Goal: Task Accomplishment & Management: Use online tool/utility

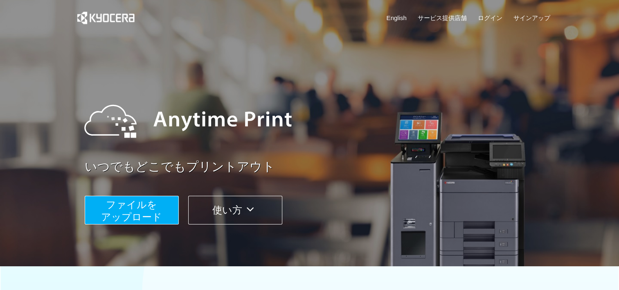
click at [149, 219] on span "ファイルを ​​アップロード" at bounding box center [131, 210] width 61 height 23
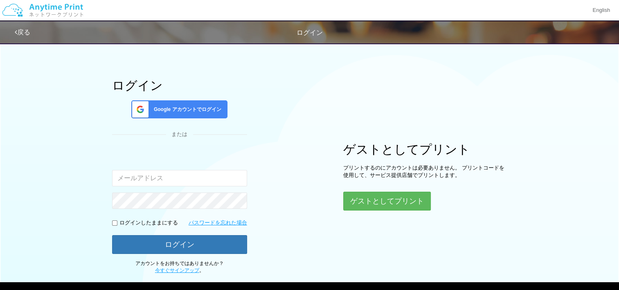
scroll to position [41, 0]
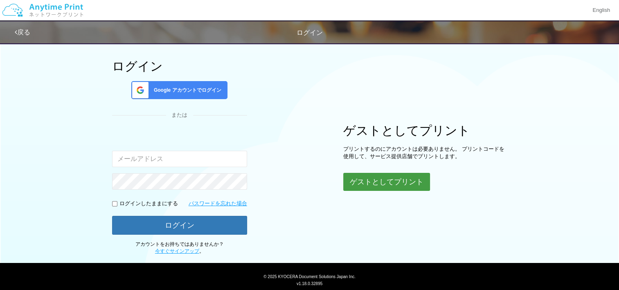
click at [395, 185] on button "ゲストとしてプリント" at bounding box center [386, 182] width 87 height 18
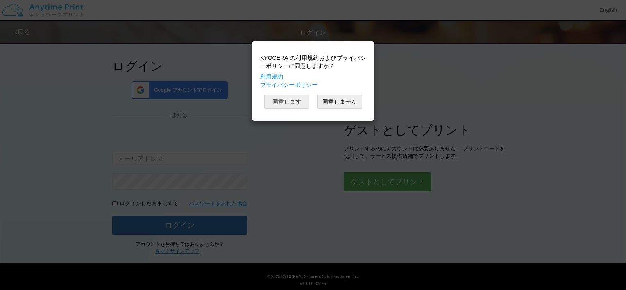
click at [291, 101] on button "同意します" at bounding box center [286, 102] width 45 height 14
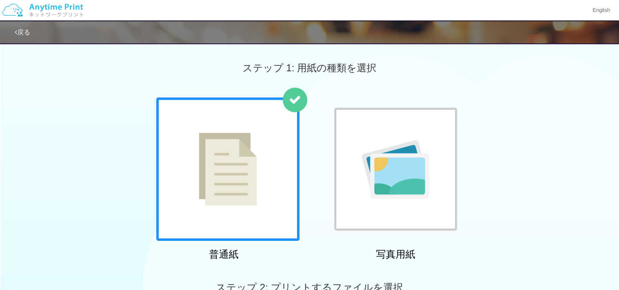
click at [240, 163] on img at bounding box center [228, 169] width 58 height 73
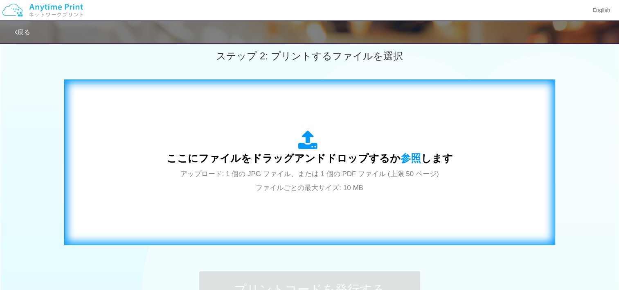
scroll to position [246, 0]
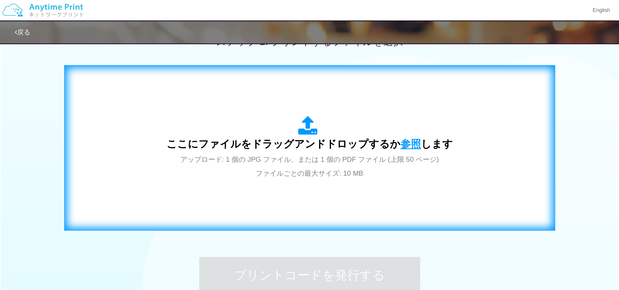
click at [411, 145] on span "参照" at bounding box center [411, 143] width 20 height 11
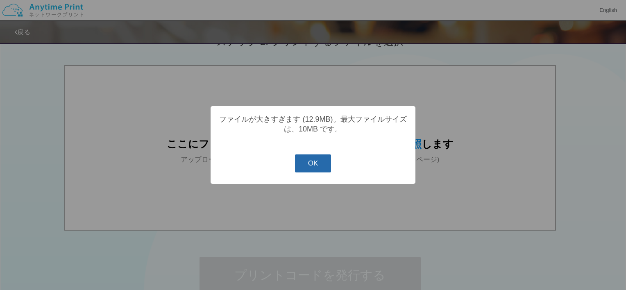
click at [316, 167] on button "OK" at bounding box center [313, 163] width 36 height 18
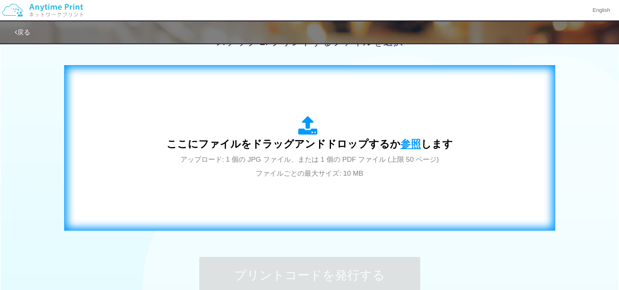
click at [409, 142] on span "参照" at bounding box center [411, 143] width 20 height 11
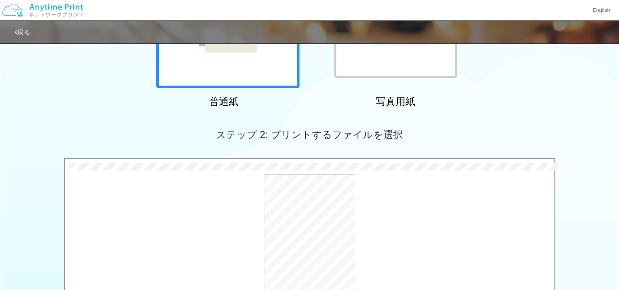
scroll to position [251, 0]
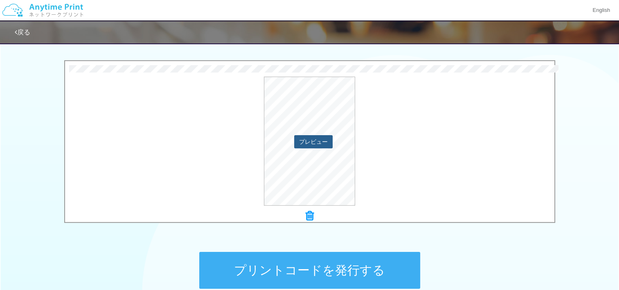
click at [316, 138] on button "プレビュー" at bounding box center [313, 141] width 38 height 13
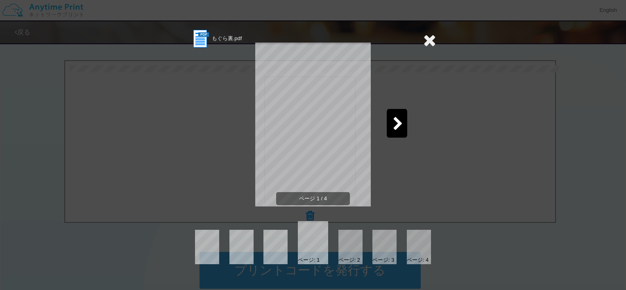
click at [399, 122] on icon at bounding box center [398, 124] width 10 height 14
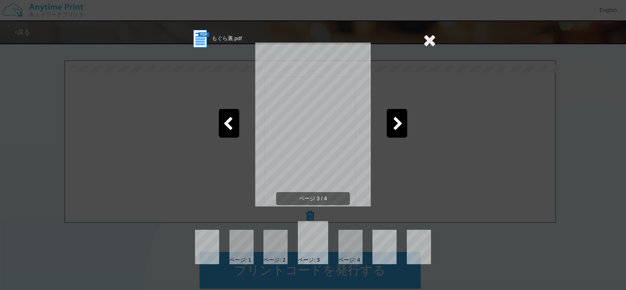
click at [399, 122] on icon at bounding box center [398, 124] width 10 height 14
click at [430, 43] on icon at bounding box center [429, 40] width 13 height 16
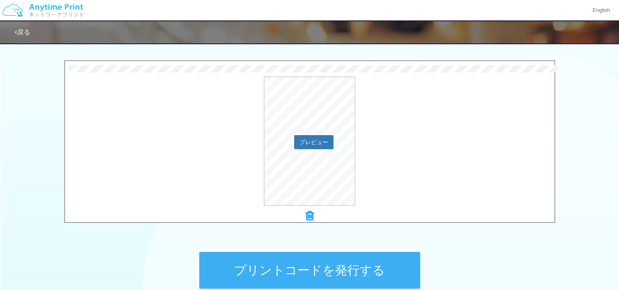
scroll to position [332, 0]
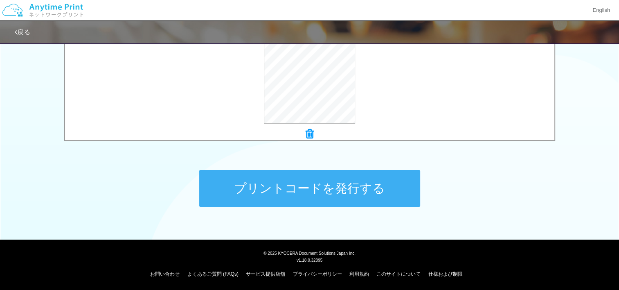
click at [346, 181] on button "プリントコードを発行する" at bounding box center [309, 188] width 221 height 37
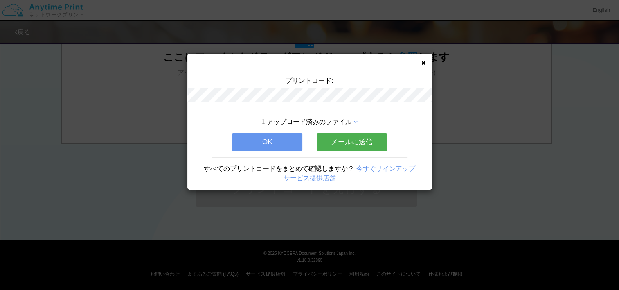
scroll to position [0, 0]
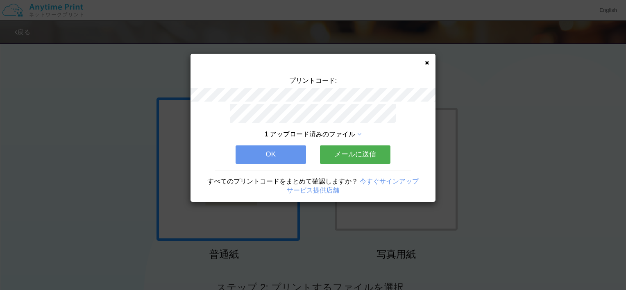
click at [353, 147] on button "メールに送信" at bounding box center [355, 154] width 70 height 18
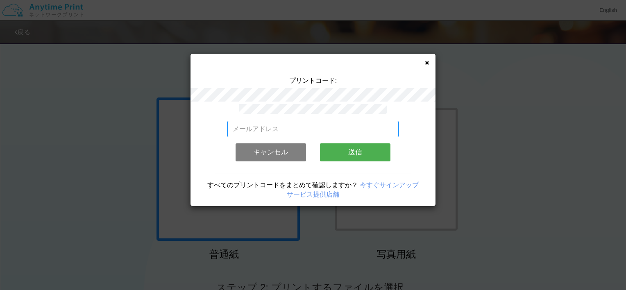
click at [357, 123] on input "email" at bounding box center [313, 129] width 172 height 16
type input "[EMAIL_ADDRESS][DATE][DOMAIN_NAME]"
click at [343, 151] on button "送信" at bounding box center [355, 152] width 70 height 18
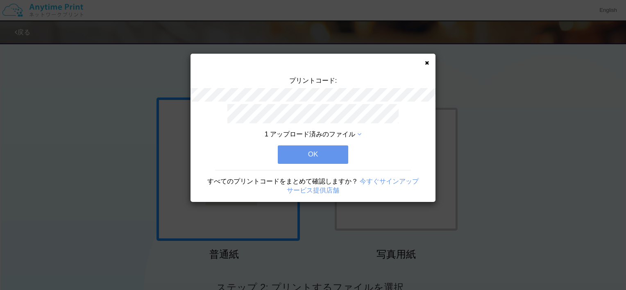
click at [293, 150] on button "OK" at bounding box center [313, 154] width 70 height 18
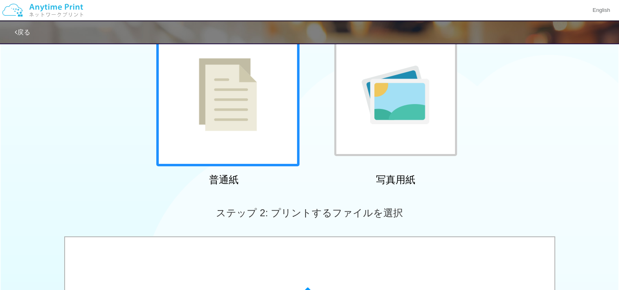
scroll to position [41, 0]
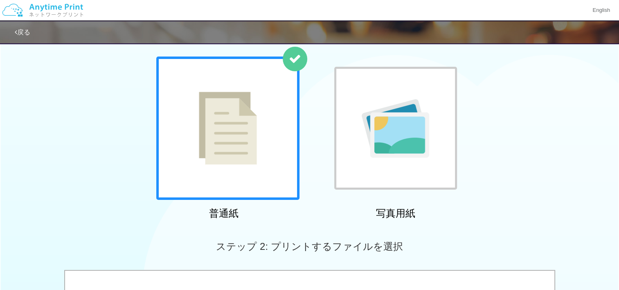
click at [274, 163] on div at bounding box center [227, 127] width 143 height 143
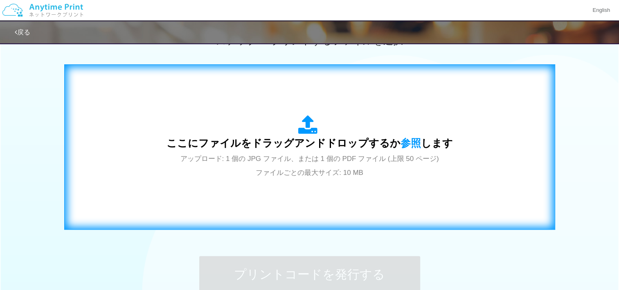
scroll to position [246, 0]
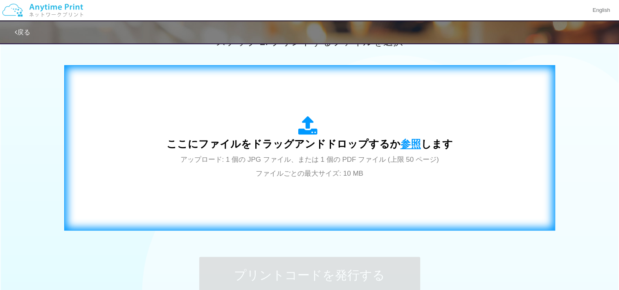
click at [411, 142] on span "参照" at bounding box center [411, 143] width 20 height 11
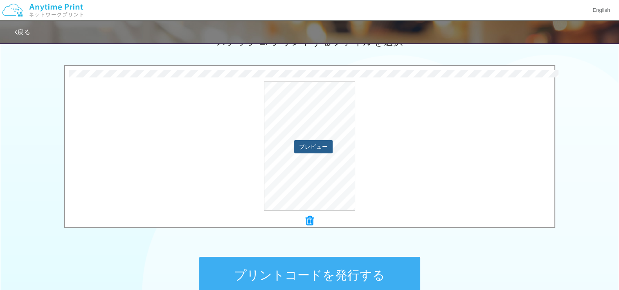
click at [318, 149] on button "プレビュー" at bounding box center [313, 146] width 38 height 13
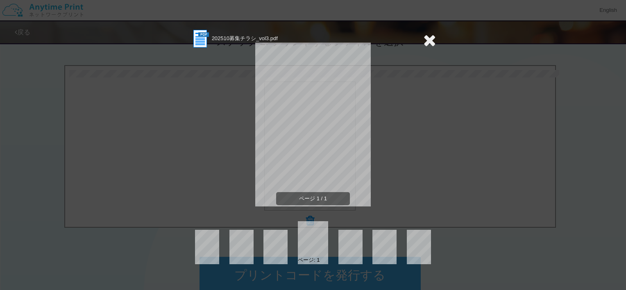
click at [431, 39] on icon at bounding box center [429, 40] width 13 height 16
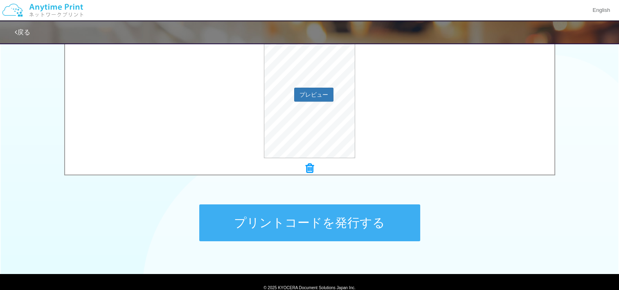
scroll to position [328, 0]
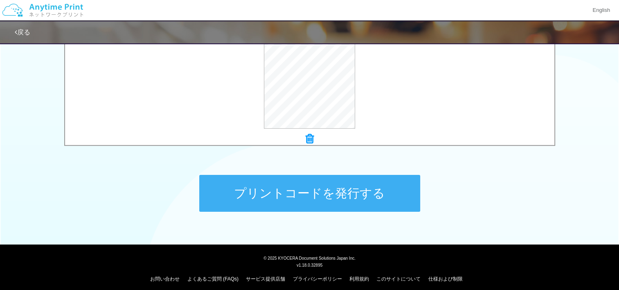
click at [325, 197] on button "プリントコードを発行する" at bounding box center [309, 193] width 221 height 37
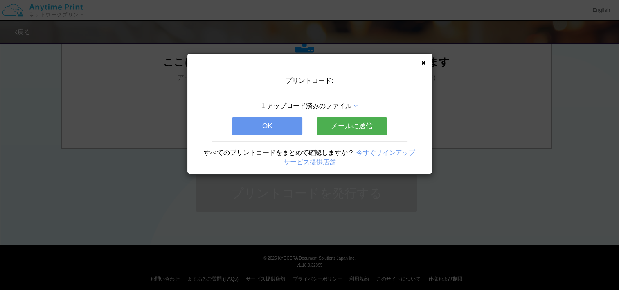
scroll to position [0, 0]
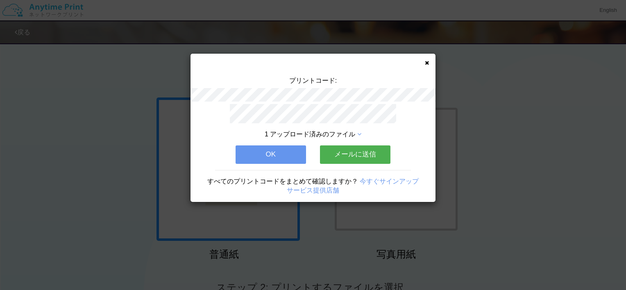
click at [351, 153] on button "メールに送信" at bounding box center [355, 154] width 70 height 18
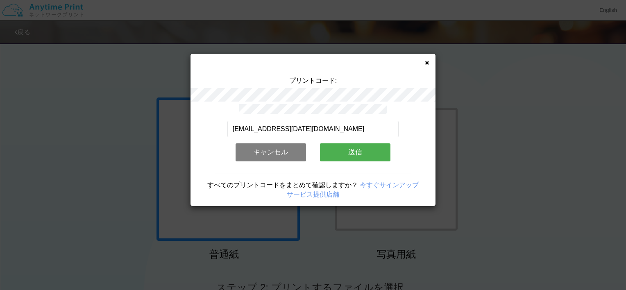
click at [349, 151] on button "送信" at bounding box center [355, 152] width 70 height 18
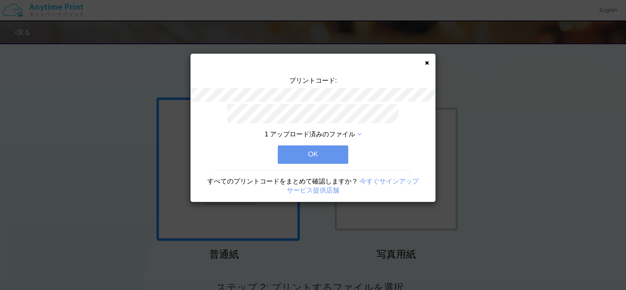
click at [329, 152] on button "OK" at bounding box center [313, 154] width 70 height 18
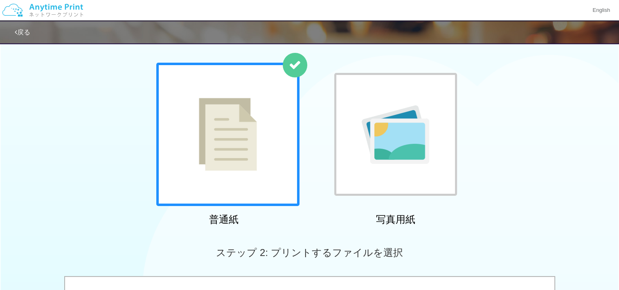
scroll to position [82, 0]
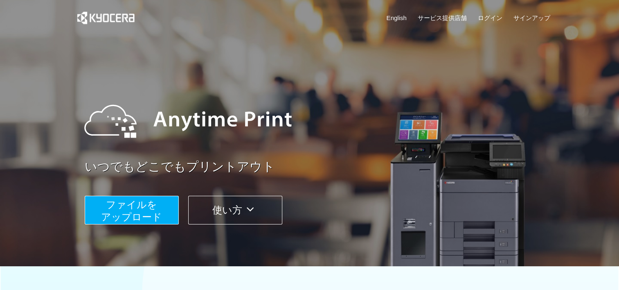
click at [117, 215] on span "ファイルを ​​アップロード" at bounding box center [131, 210] width 61 height 23
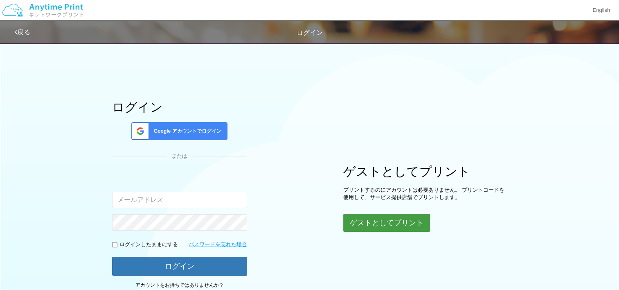
click at [386, 221] on button "ゲストとしてプリント" at bounding box center [386, 223] width 87 height 18
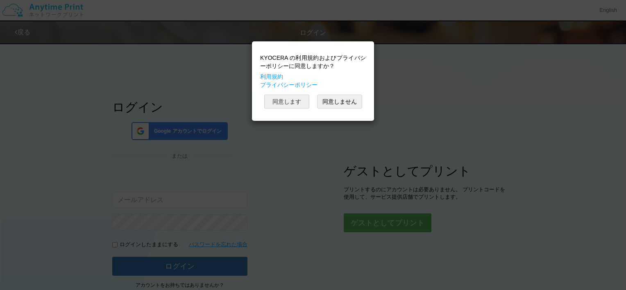
click at [298, 100] on button "同意します" at bounding box center [286, 102] width 45 height 14
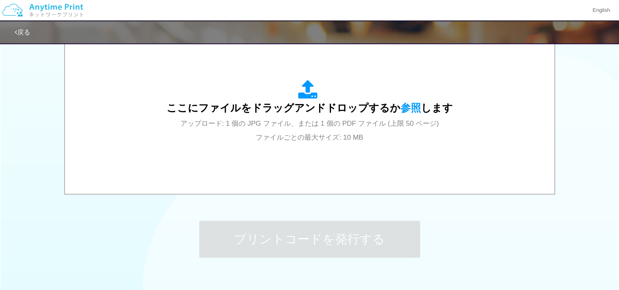
scroll to position [287, 0]
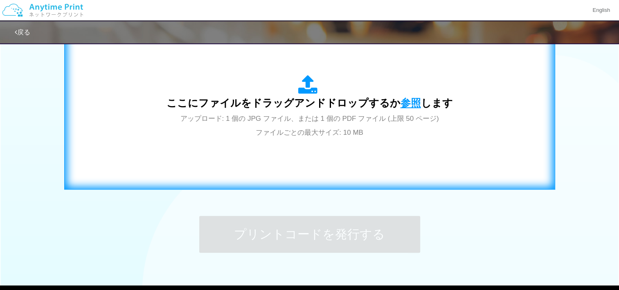
click at [403, 97] on span "参照" at bounding box center [411, 102] width 20 height 11
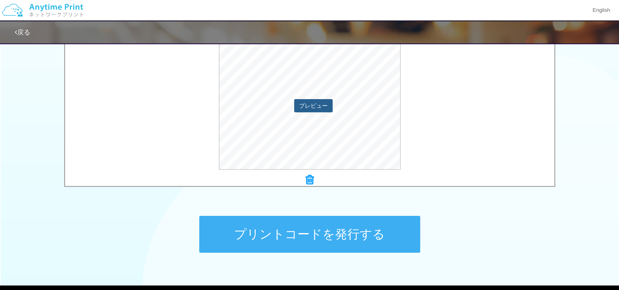
click at [311, 104] on button "プレビュー" at bounding box center [313, 105] width 38 height 13
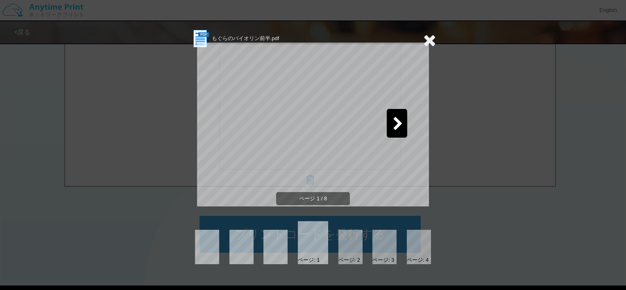
click at [398, 122] on icon at bounding box center [398, 124] width 10 height 14
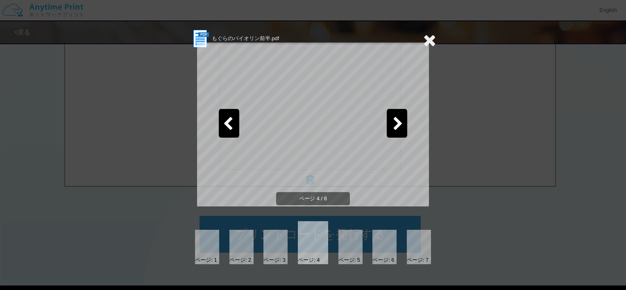
click at [398, 122] on icon at bounding box center [398, 124] width 10 height 14
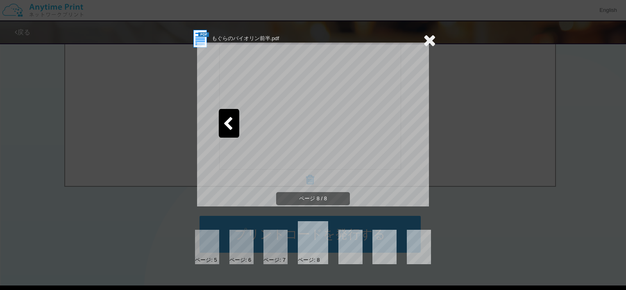
click at [431, 41] on icon at bounding box center [429, 40] width 13 height 16
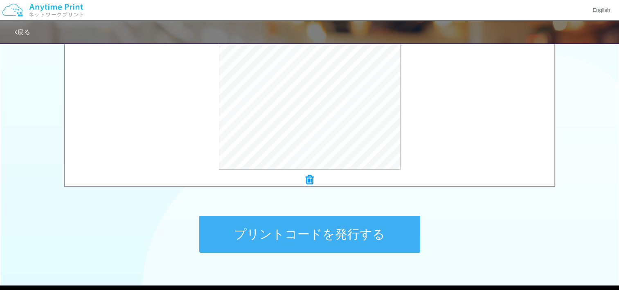
click at [368, 234] on button "プリントコードを発行する" at bounding box center [309, 234] width 221 height 37
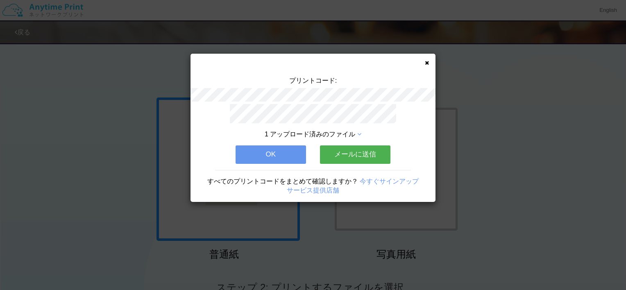
click at [362, 152] on button "メールに送信" at bounding box center [355, 154] width 70 height 18
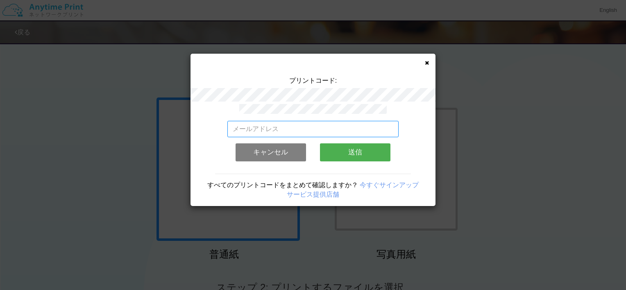
click at [279, 125] on input "email" at bounding box center [313, 129] width 172 height 16
type input "[EMAIL_ADDRESS][DATE][DOMAIN_NAME]"
click at [342, 152] on button "送信" at bounding box center [355, 152] width 70 height 18
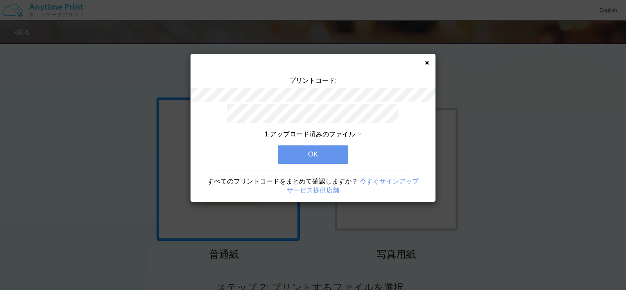
click at [340, 148] on button "OK" at bounding box center [313, 154] width 70 height 18
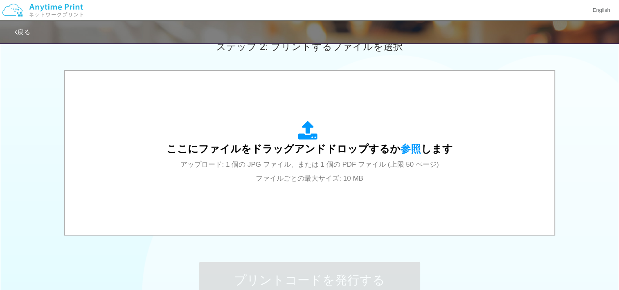
scroll to position [287, 0]
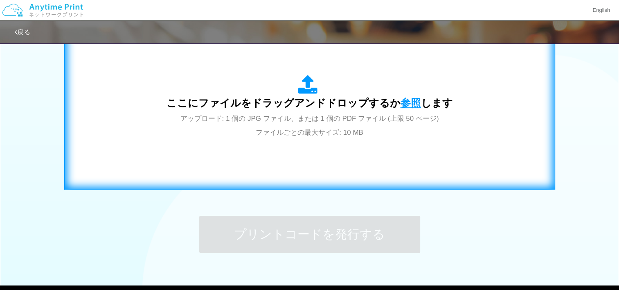
click at [404, 102] on span "参照" at bounding box center [411, 102] width 20 height 11
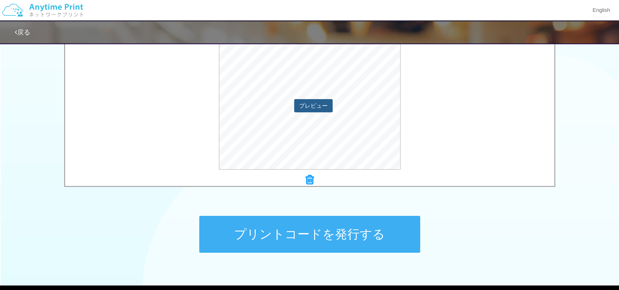
click at [318, 105] on button "プレビュー" at bounding box center [313, 105] width 38 height 13
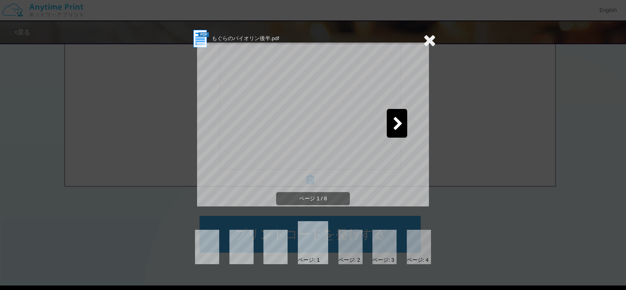
click at [391, 125] on div at bounding box center [396, 123] width 20 height 29
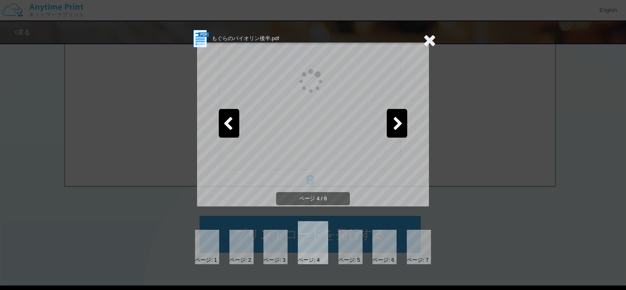
click at [391, 125] on div at bounding box center [396, 123] width 20 height 29
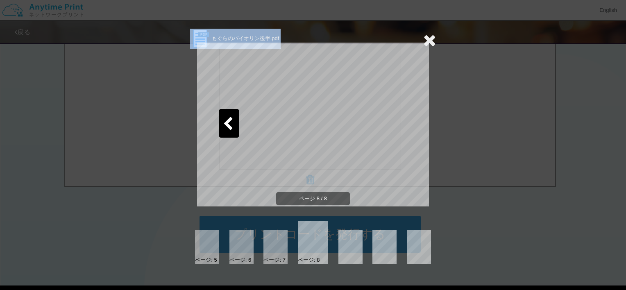
click at [434, 38] on div "もぐらのバイオリン後半.pdf ページ 8 / 8 ページ: 5 ページ: 6 ページ: 7 ページ: 8" at bounding box center [313, 145] width 626 height 290
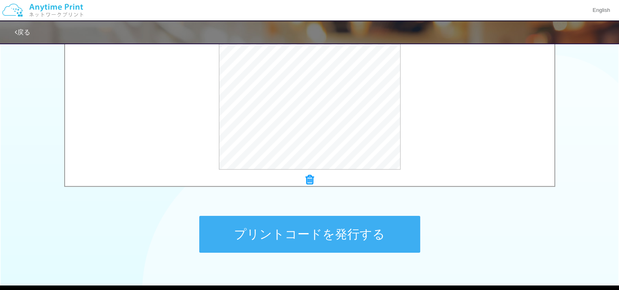
click at [346, 228] on button "プリントコードを発行する" at bounding box center [309, 234] width 221 height 37
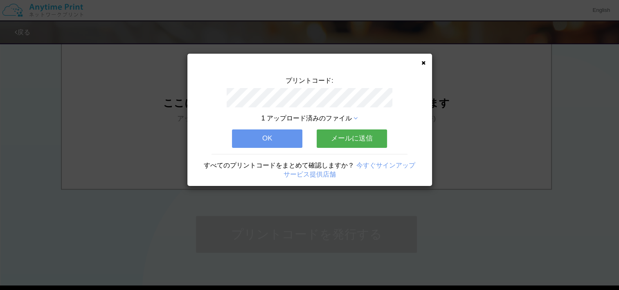
scroll to position [0, 0]
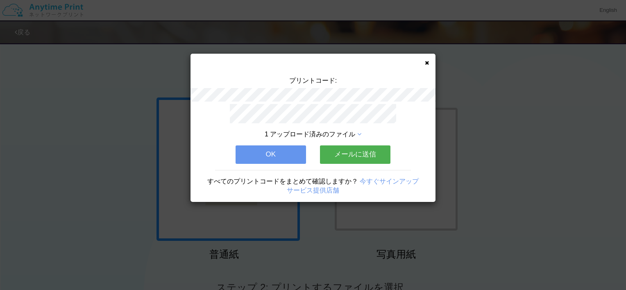
click at [348, 146] on button "メールに送信" at bounding box center [355, 154] width 70 height 18
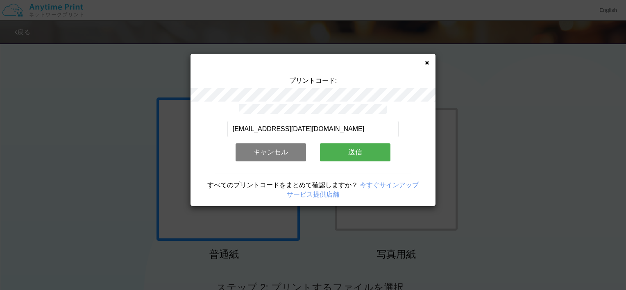
click at [348, 146] on button "送信" at bounding box center [355, 152] width 70 height 18
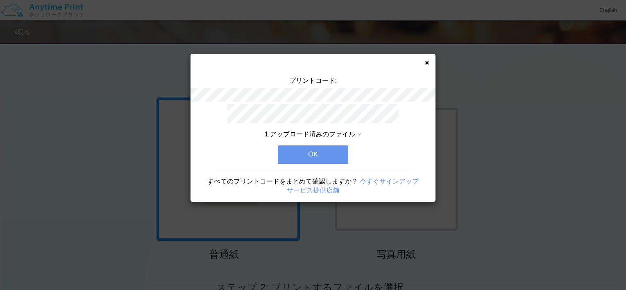
click at [338, 148] on button "OK" at bounding box center [313, 154] width 70 height 18
